Goal: Task Accomplishment & Management: Manage account settings

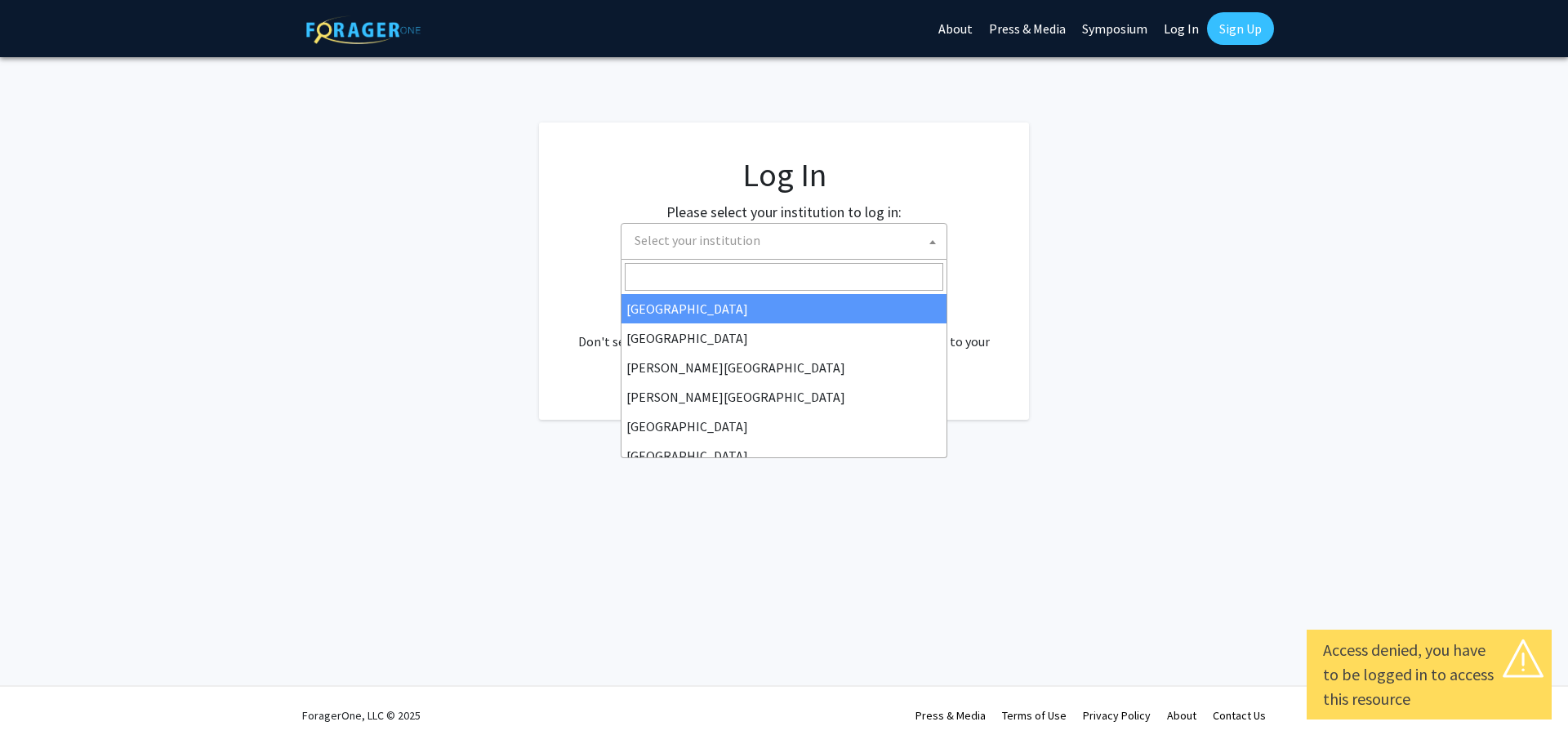
click at [881, 236] on span "Select your institution" at bounding box center [787, 240] width 318 height 33
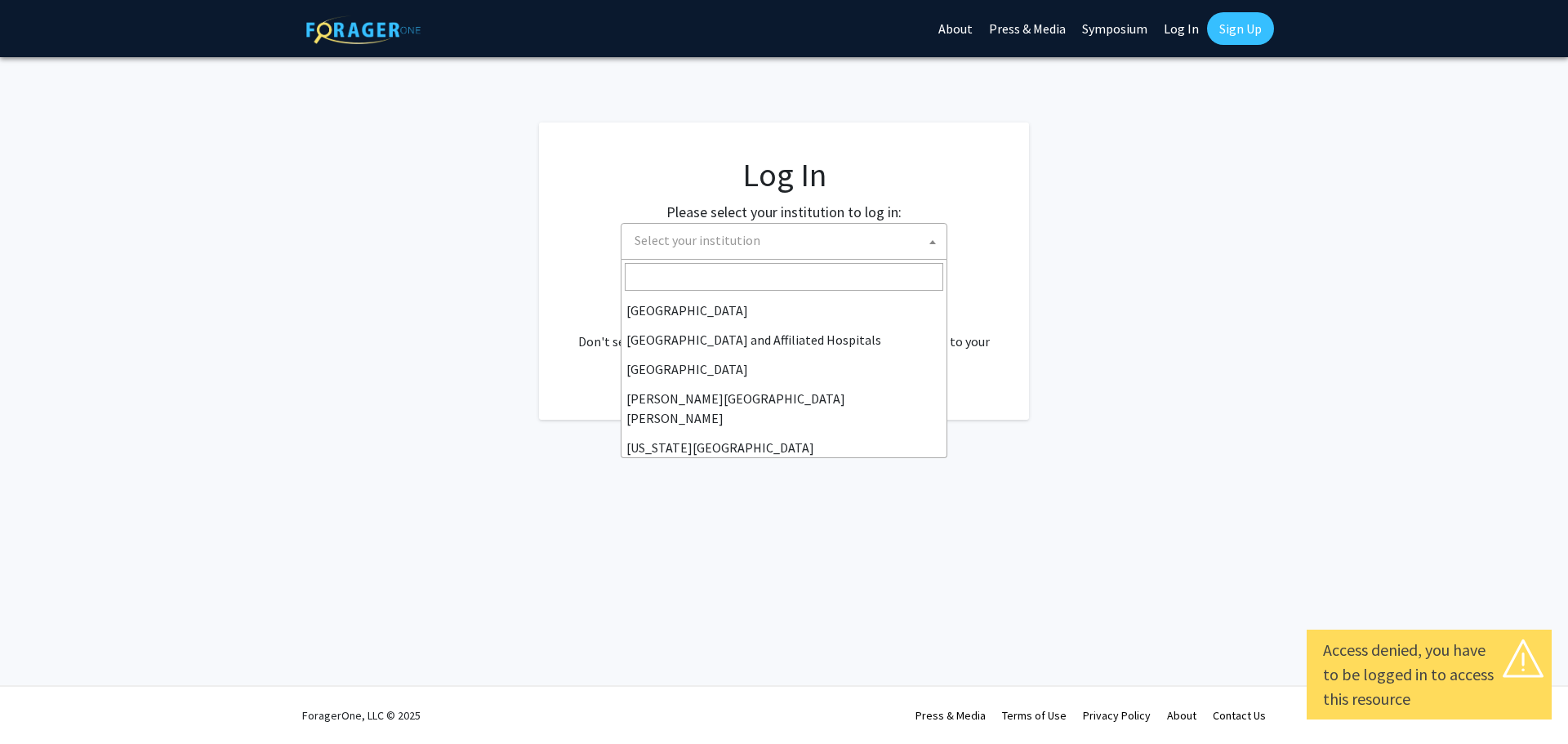
scroll to position [245, 0]
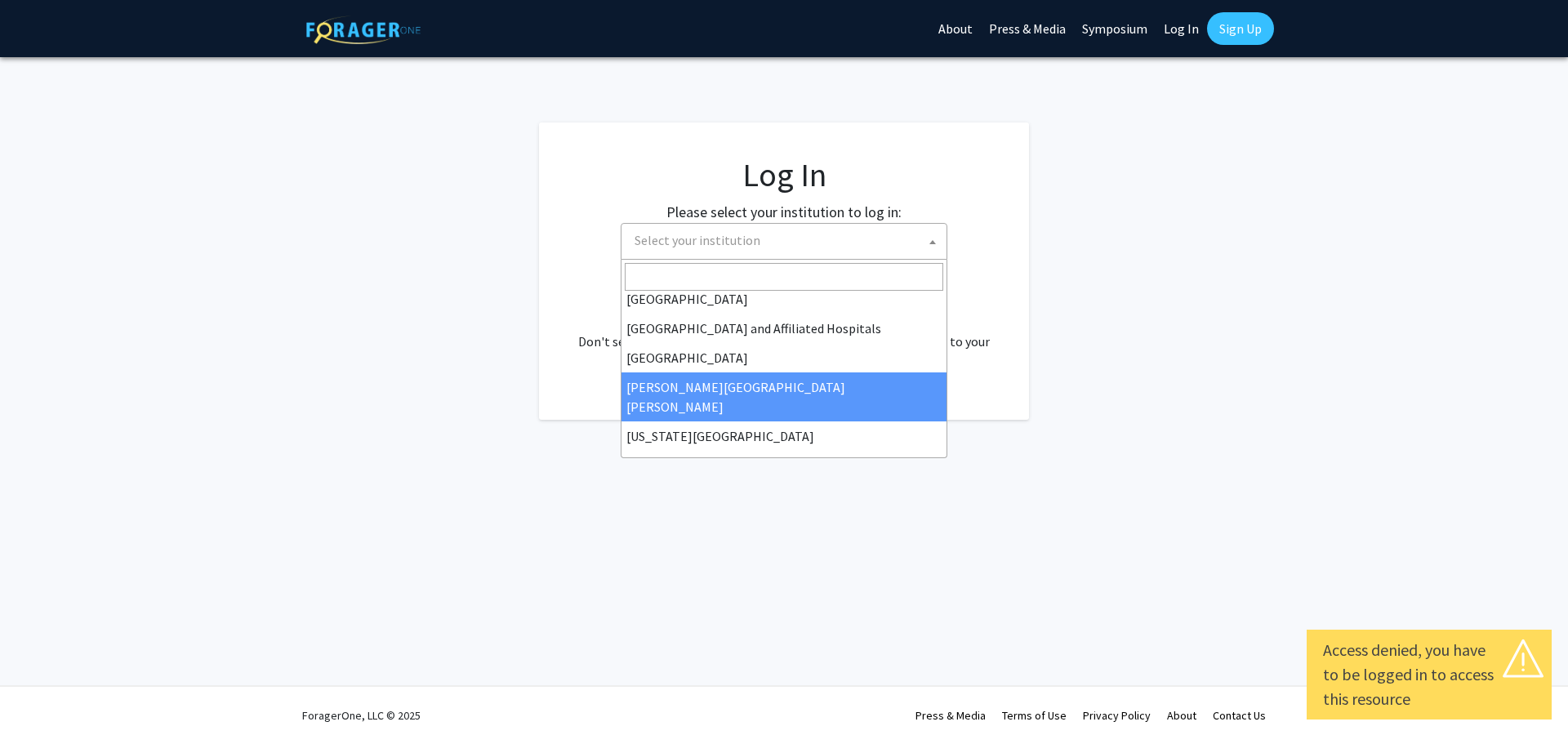
select select "1"
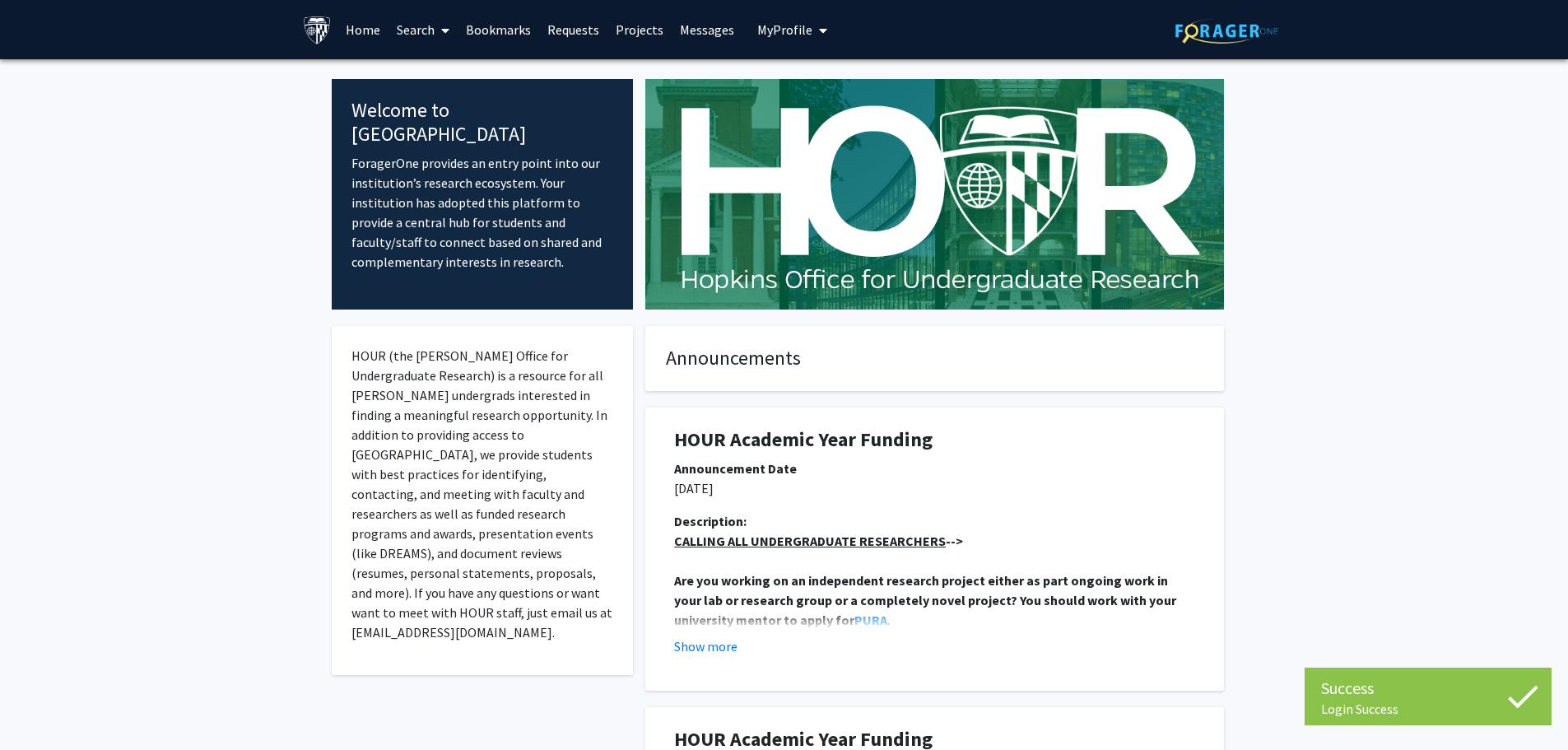
click at [789, 30] on span "My Profile" at bounding box center [784, 30] width 55 height 17
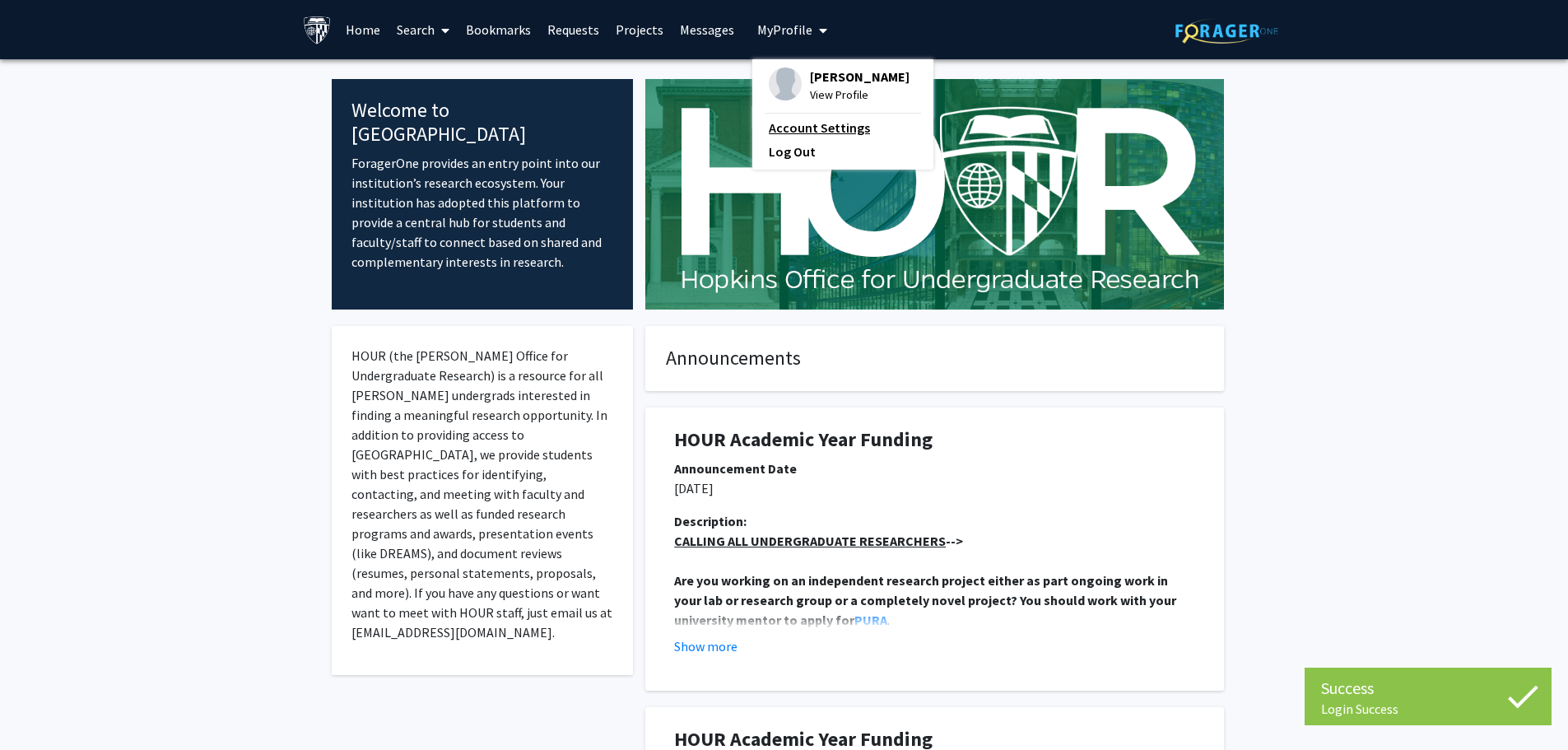
click at [861, 121] on link "Account Settings" at bounding box center [843, 127] width 148 height 19
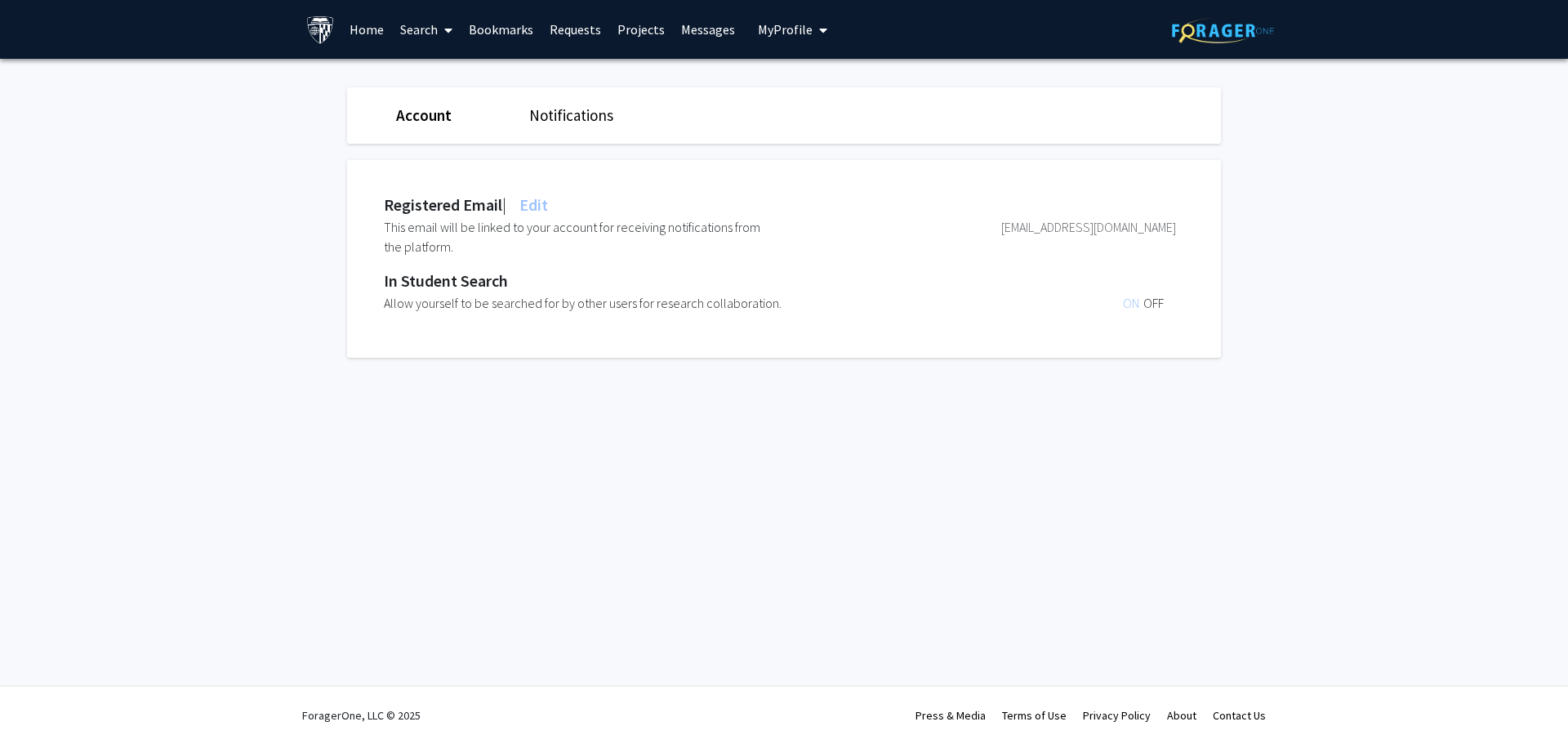
click at [584, 114] on link "Notifications" at bounding box center [570, 115] width 84 height 19
click at [605, 123] on link "Notifications" at bounding box center [574, 115] width 91 height 19
click at [366, 36] on link "Home" at bounding box center [366, 29] width 51 height 57
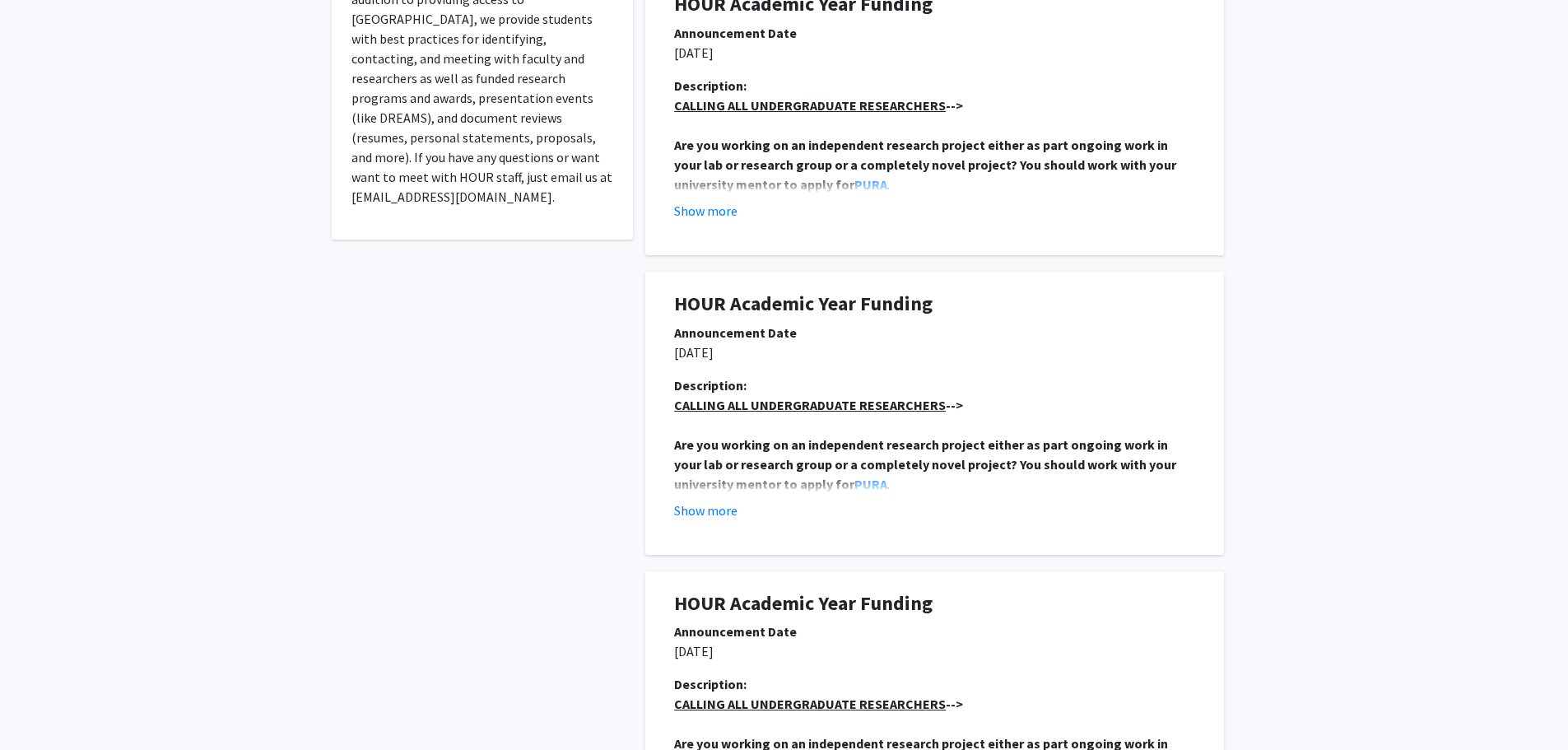
scroll to position [412, 0]
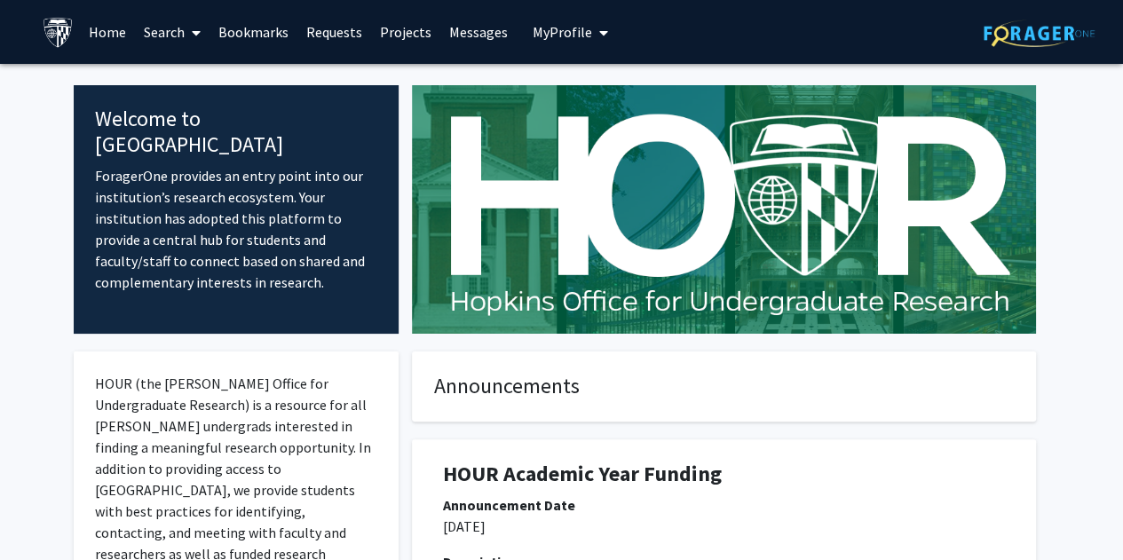
click at [563, 32] on span "My Profile" at bounding box center [562, 32] width 59 height 18
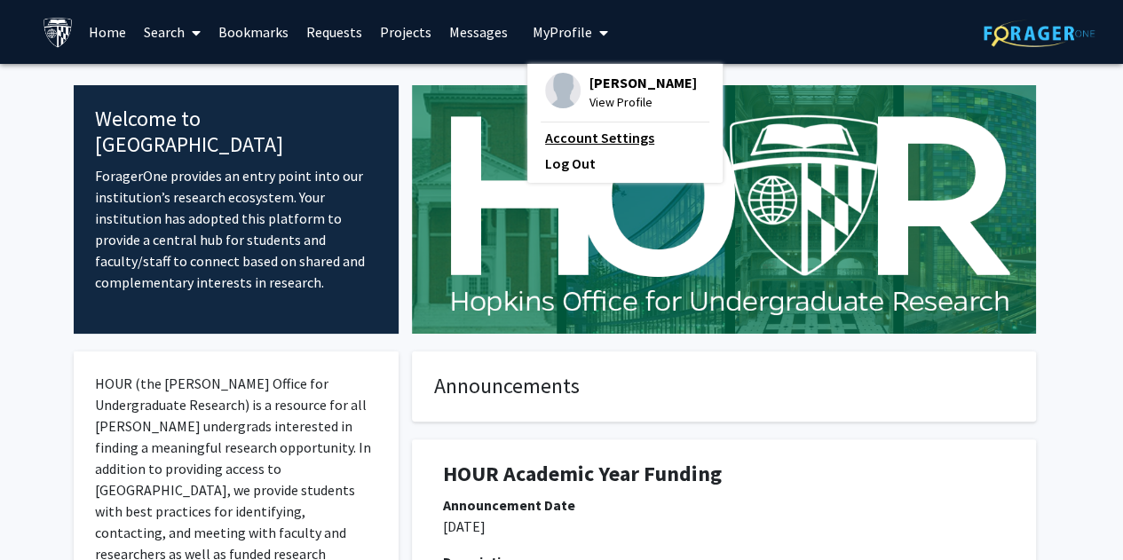
click at [629, 139] on link "Account Settings" at bounding box center [625, 137] width 160 height 21
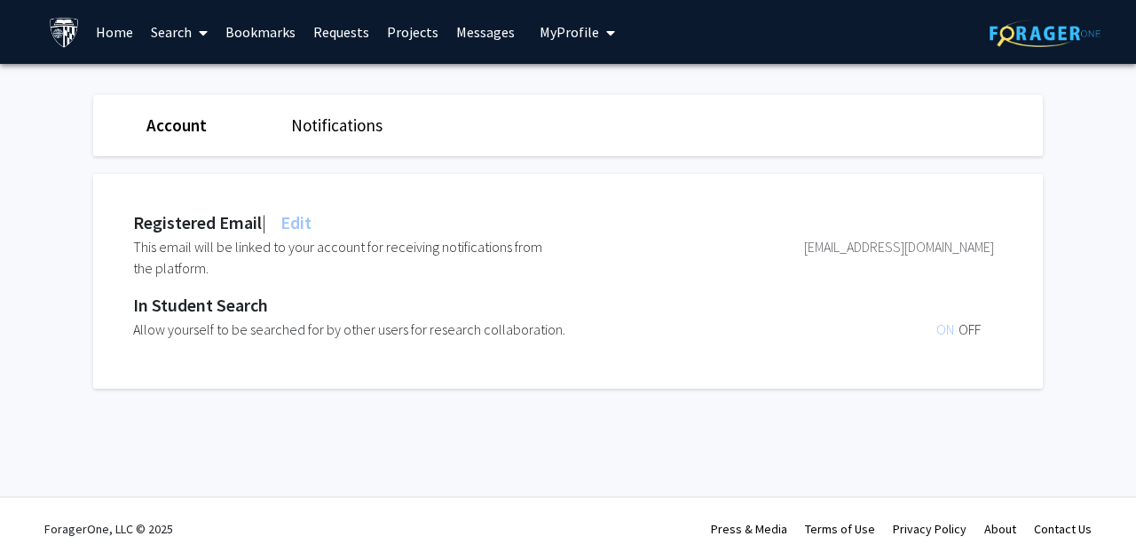
click at [353, 134] on link "Notifications" at bounding box center [336, 125] width 91 height 21
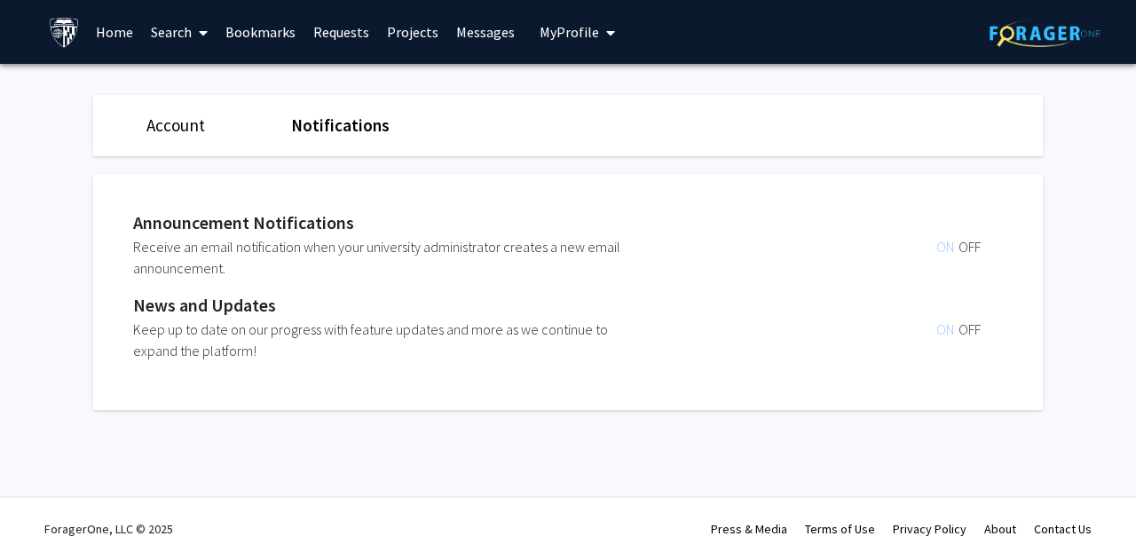
click at [973, 249] on span "OFF" at bounding box center [970, 247] width 22 height 18
click at [973, 328] on span "OFF" at bounding box center [970, 330] width 22 height 18
